Goal: Information Seeking & Learning: Learn about a topic

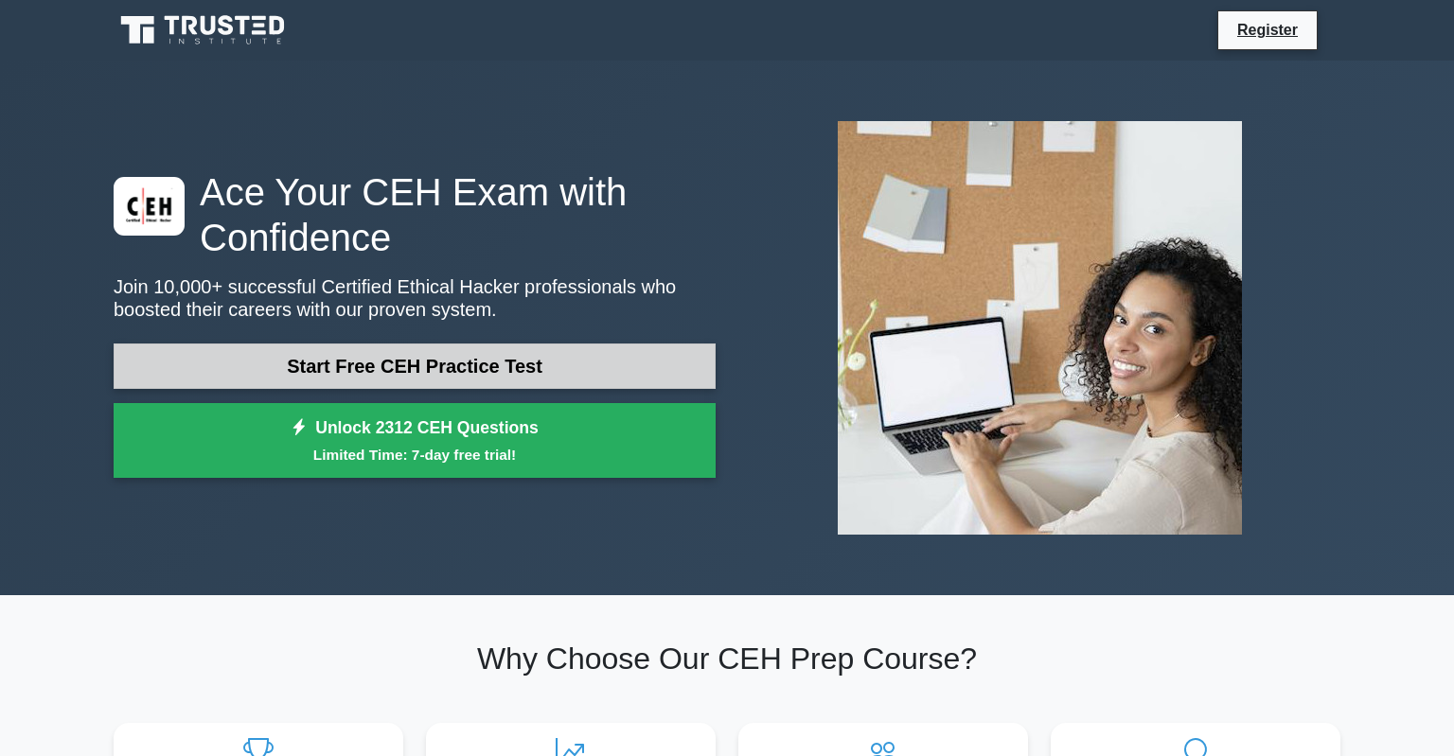
click at [473, 363] on link "Start Free CEH Practice Test" at bounding box center [415, 366] width 602 height 45
click at [359, 372] on link "Start Free CEH Practice Test" at bounding box center [415, 366] width 602 height 45
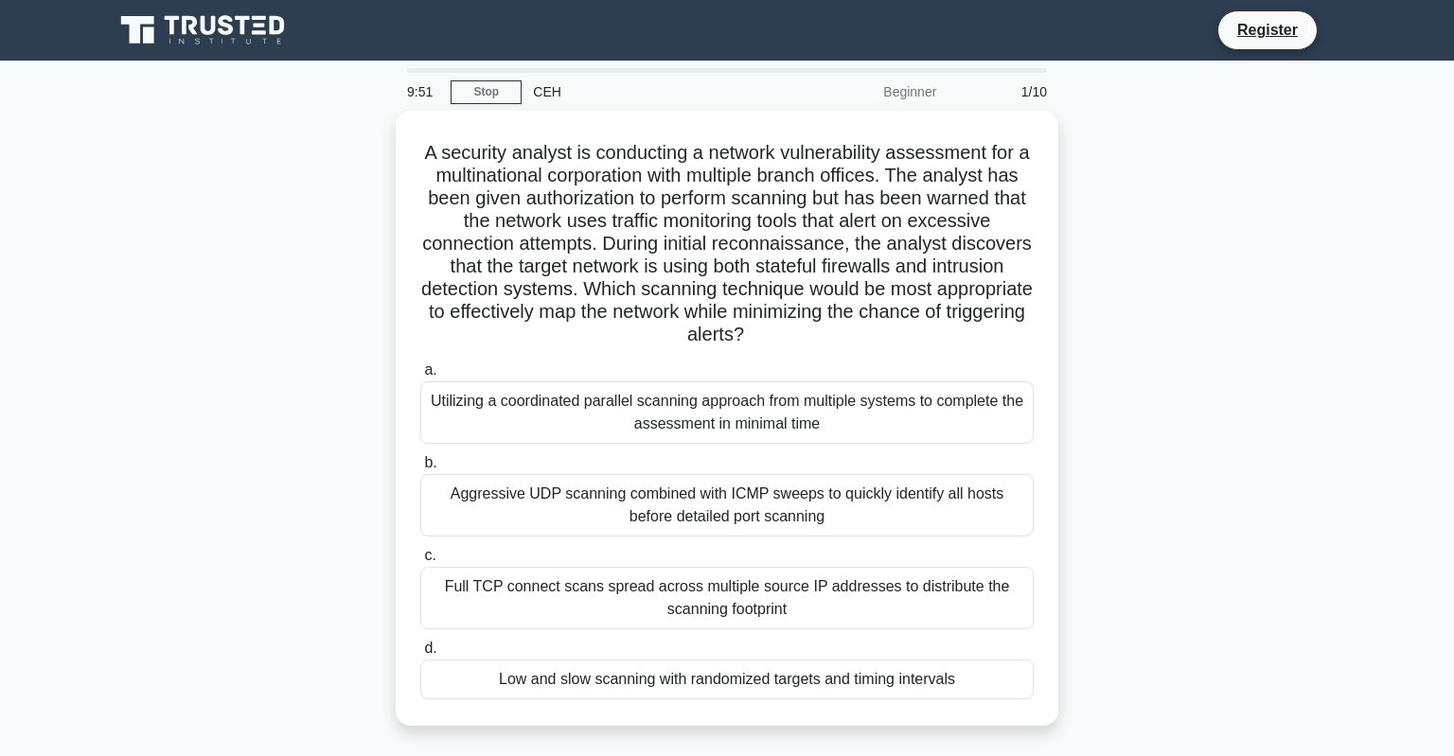
click at [111, 379] on div "A security analyst is conducting a network vulnerability assessment for a multi…" at bounding box center [726, 430] width 1249 height 638
